Goal: Find specific page/section: Find specific page/section

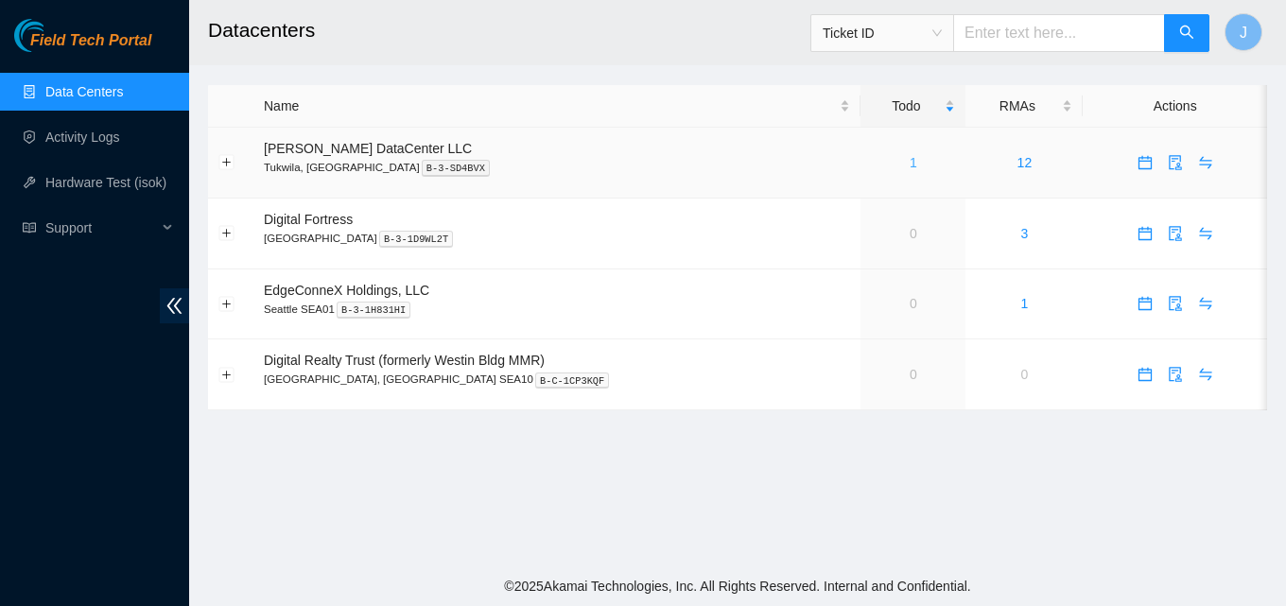
click at [909, 161] on link "1" at bounding box center [913, 162] width 8 height 15
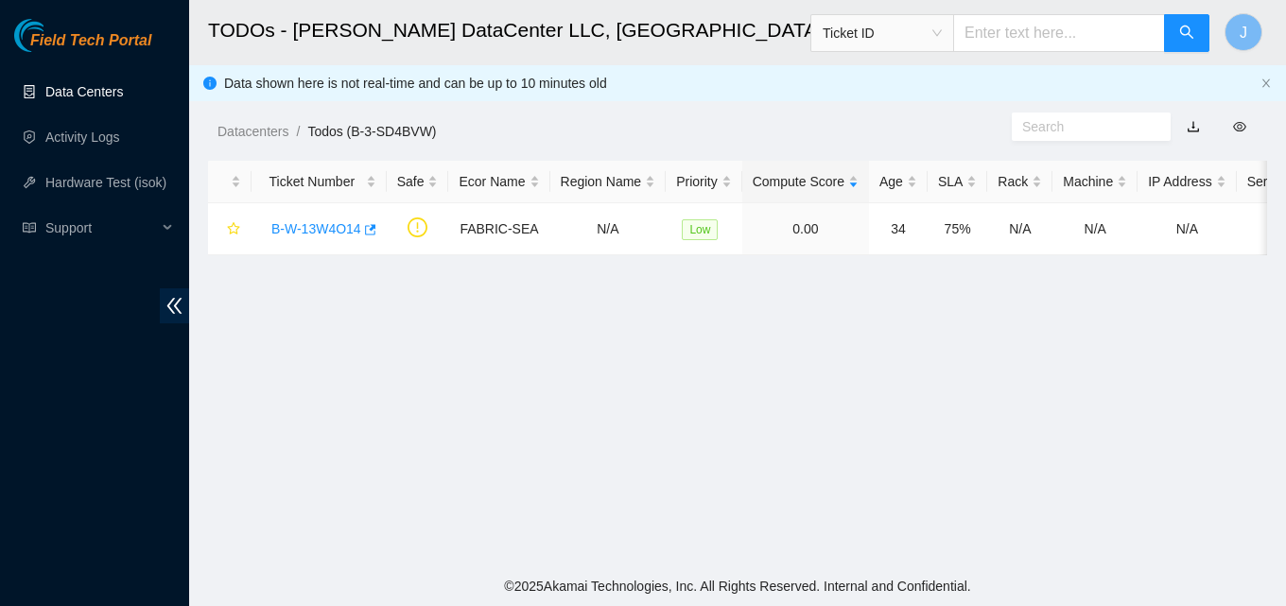
click at [68, 85] on link "Data Centers" at bounding box center [84, 91] width 78 height 15
